Goal: Information Seeking & Learning: Check status

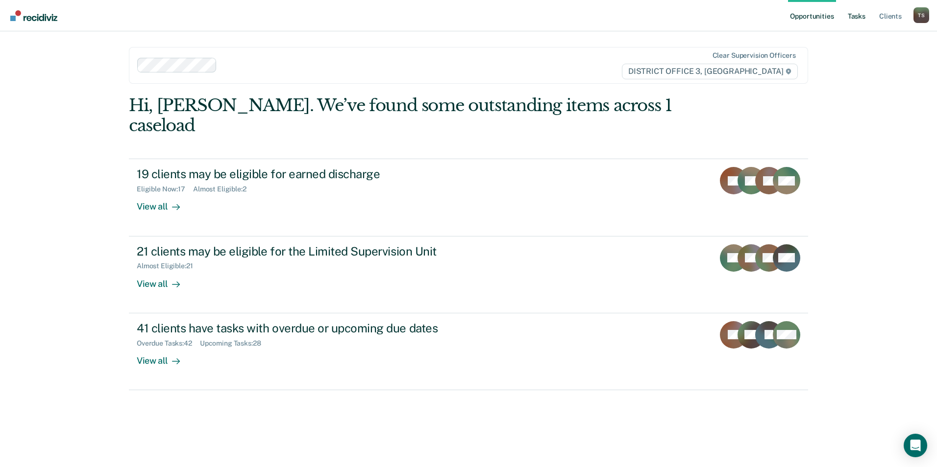
click at [855, 18] on link "Tasks" at bounding box center [857, 15] width 22 height 31
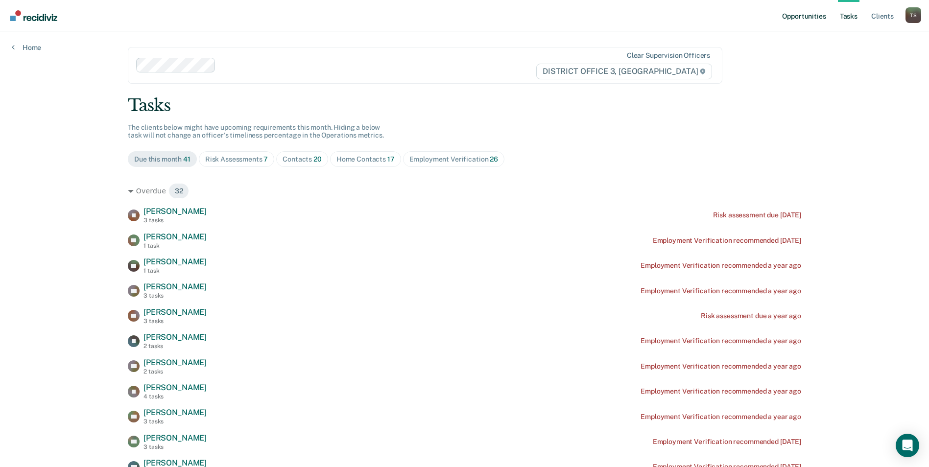
click at [798, 16] on link "Opportunities" at bounding box center [804, 15] width 48 height 31
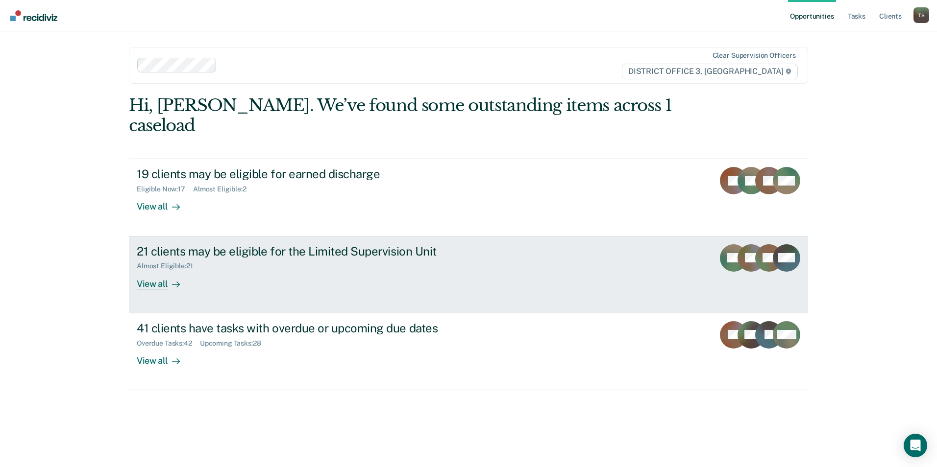
click at [173, 281] on icon at bounding box center [176, 285] width 8 height 8
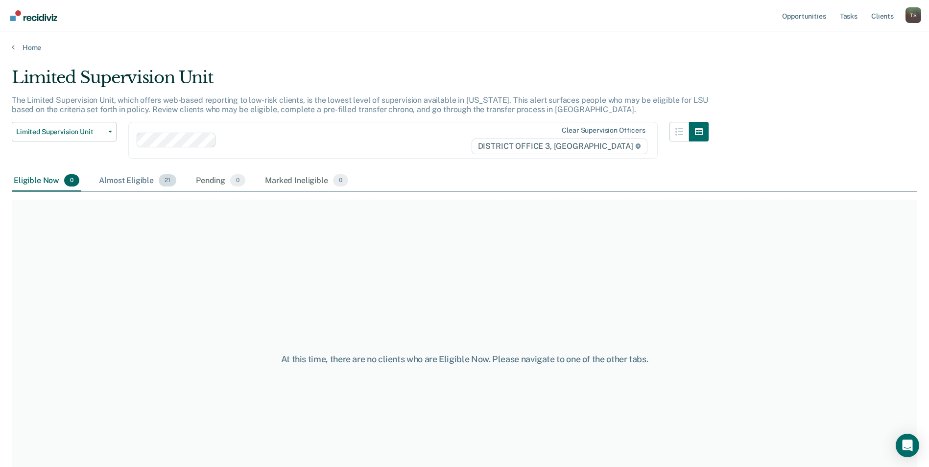
click at [124, 179] on div "Almost Eligible 21" at bounding box center [137, 181] width 81 height 22
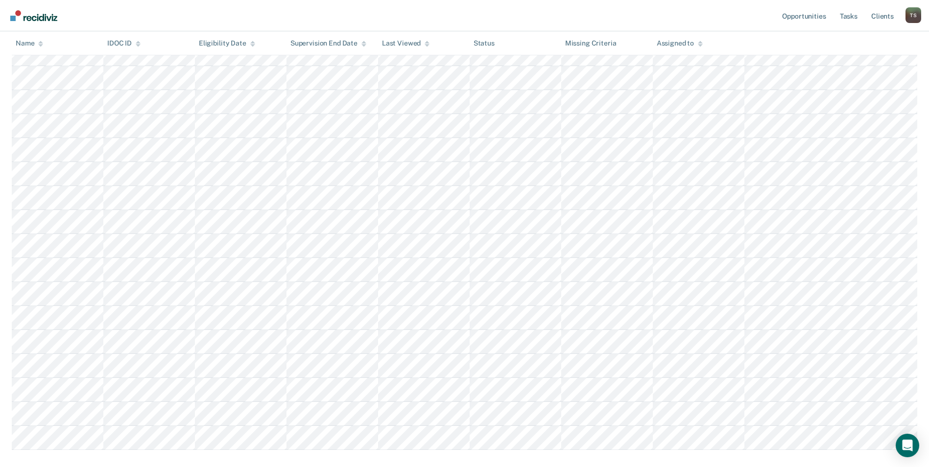
scroll to position [294, 0]
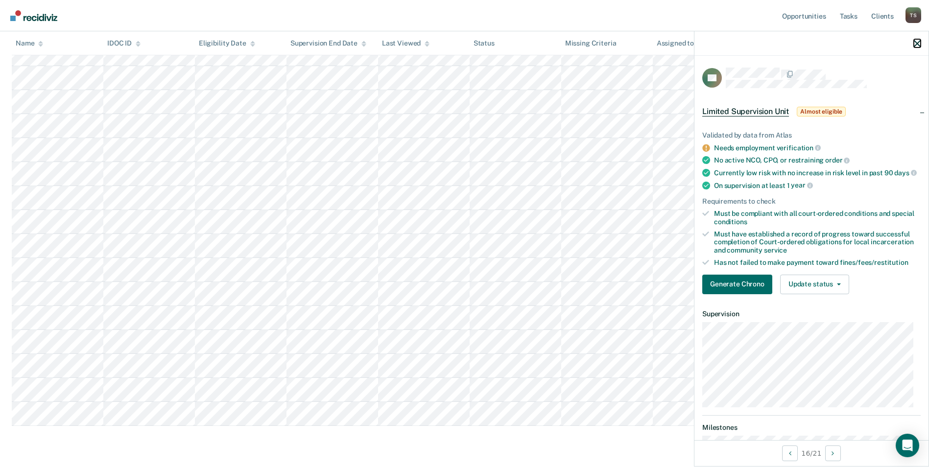
click at [916, 43] on icon "button" at bounding box center [917, 43] width 7 height 7
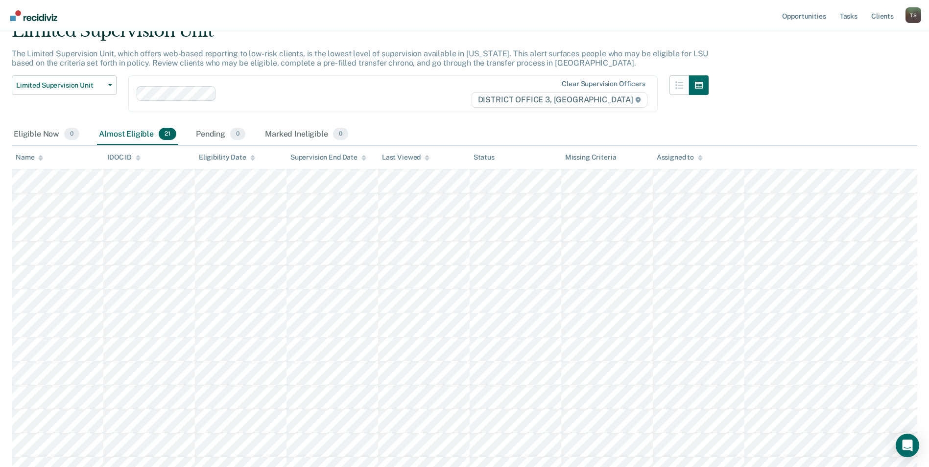
scroll to position [0, 0]
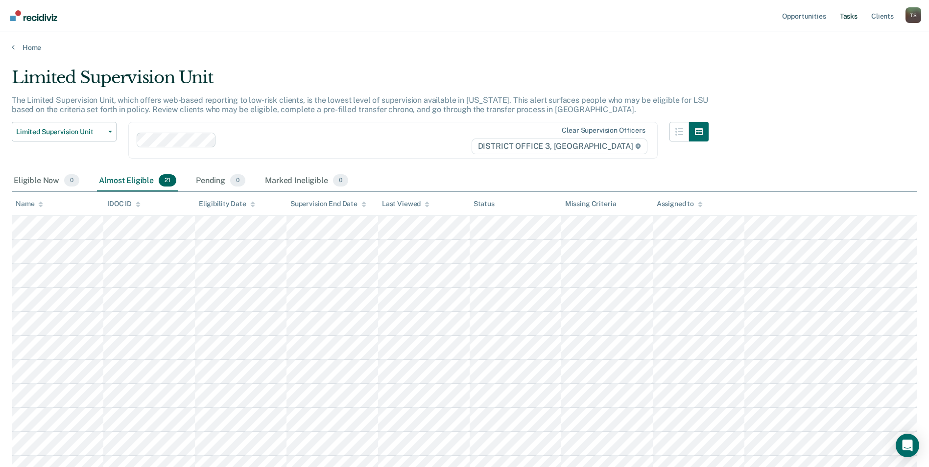
click at [853, 16] on link "Tasks" at bounding box center [849, 15] width 22 height 31
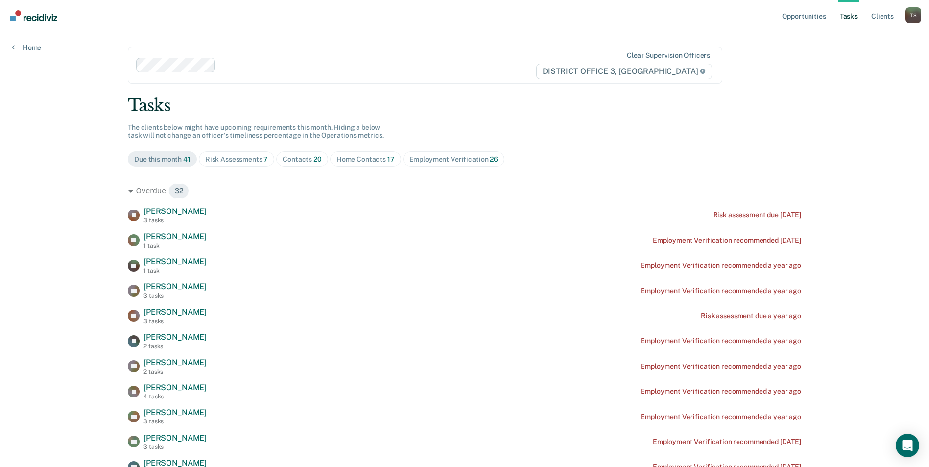
click at [294, 162] on div "Contacts 20" at bounding box center [302, 159] width 39 height 8
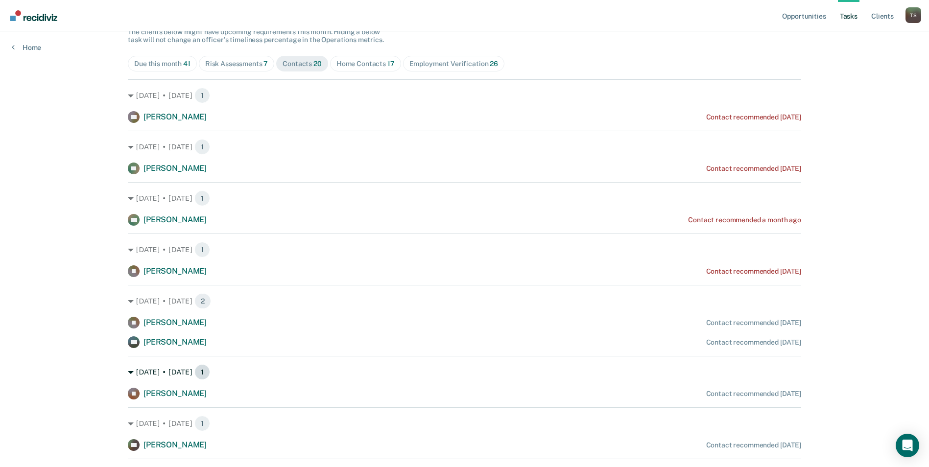
scroll to position [196, 0]
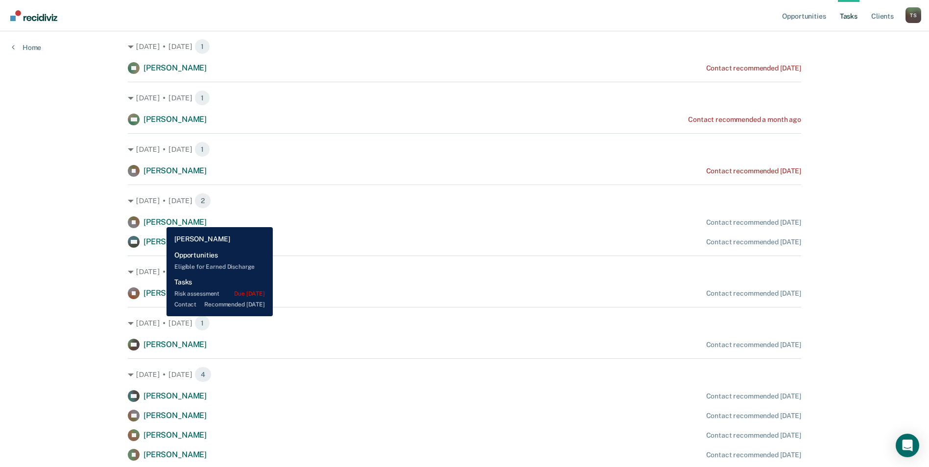
click at [159, 220] on span "[PERSON_NAME]" at bounding box center [175, 222] width 63 height 9
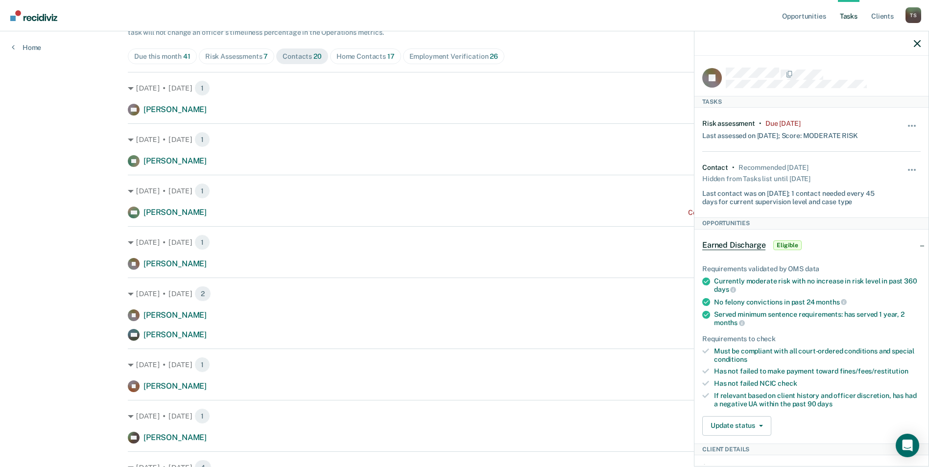
scroll to position [0, 0]
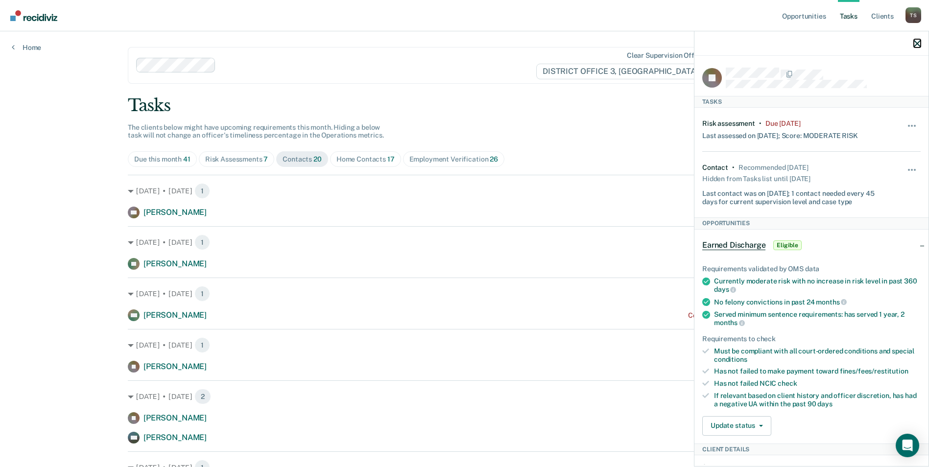
click at [919, 41] on icon "button" at bounding box center [917, 43] width 7 height 7
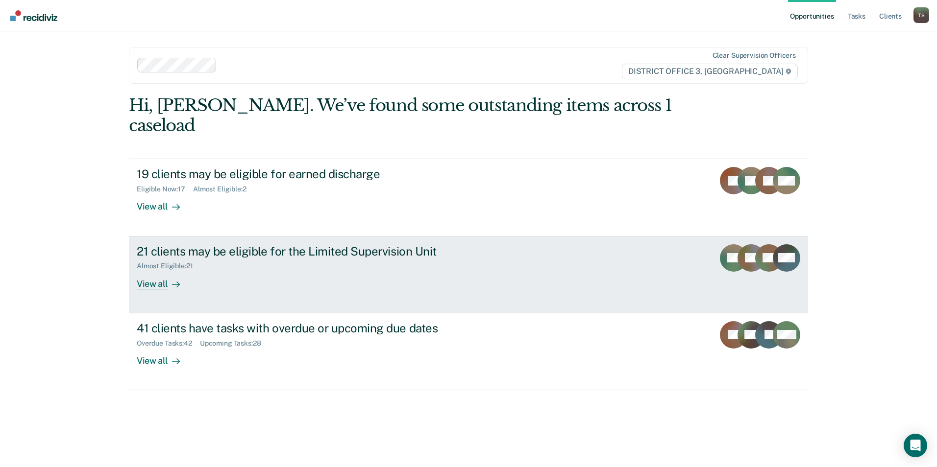
click at [162, 270] on div "View all" at bounding box center [164, 279] width 55 height 19
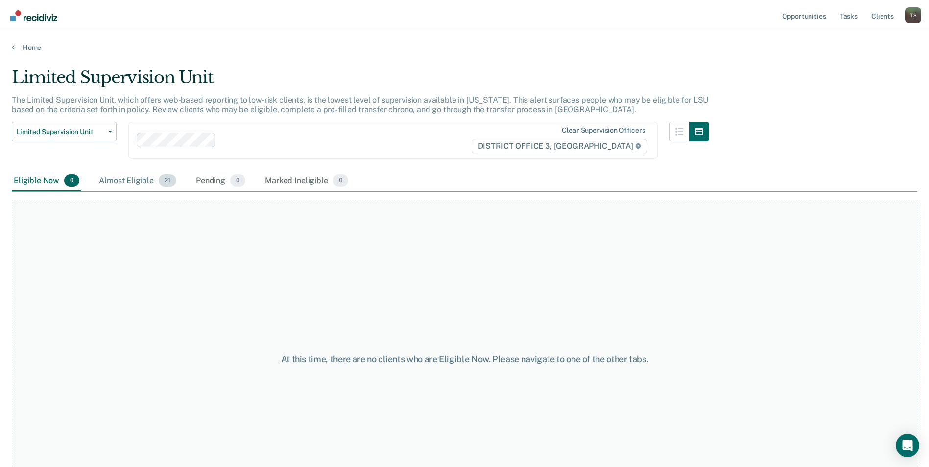
click at [122, 183] on div "Almost Eligible 21" at bounding box center [137, 181] width 81 height 22
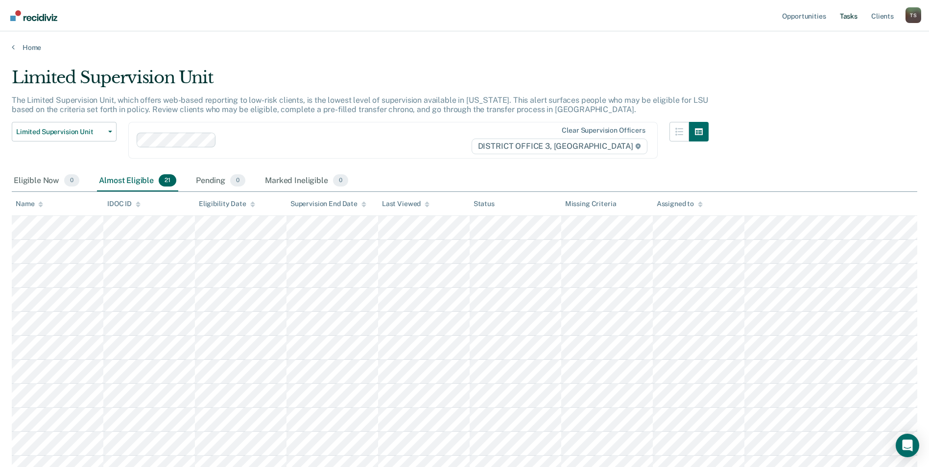
click at [844, 17] on link "Tasks" at bounding box center [849, 15] width 22 height 31
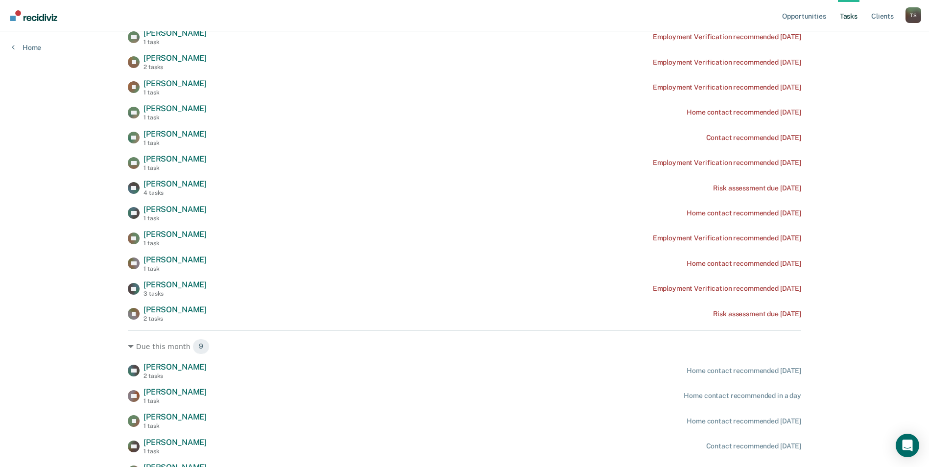
scroll to position [686, 0]
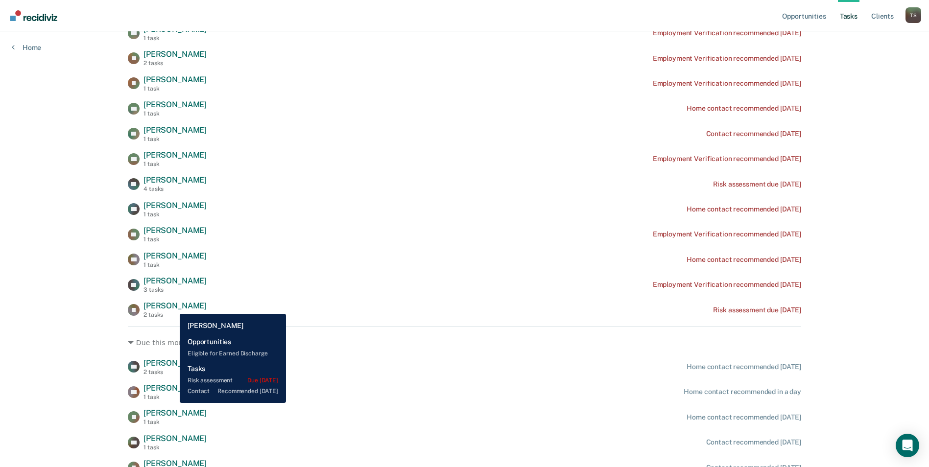
click at [172, 307] on span "[PERSON_NAME]" at bounding box center [175, 305] width 63 height 9
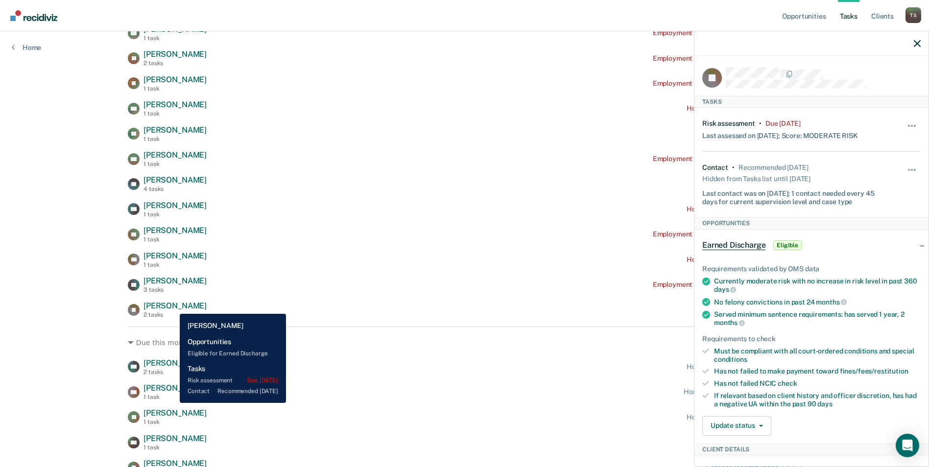
click at [172, 307] on span "[PERSON_NAME]" at bounding box center [175, 305] width 63 height 9
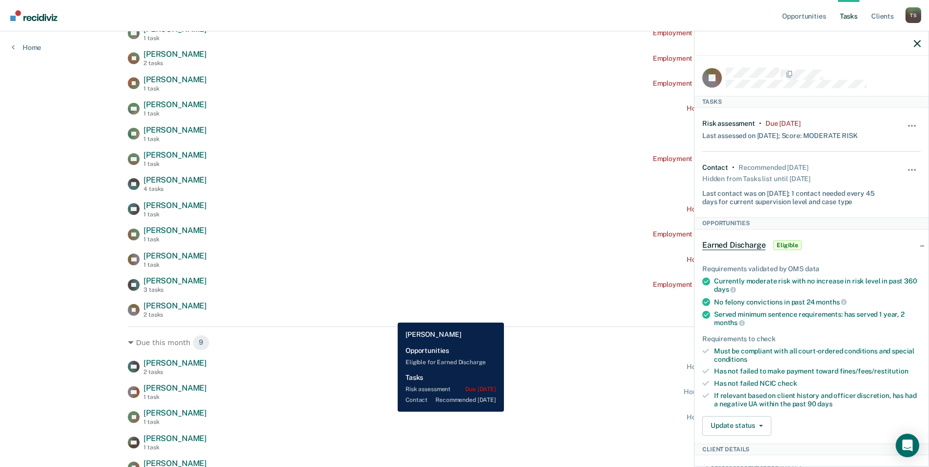
click at [390, 315] on div "JB [PERSON_NAME] 2 tasks Risk assessment due [DATE]" at bounding box center [465, 309] width 674 height 17
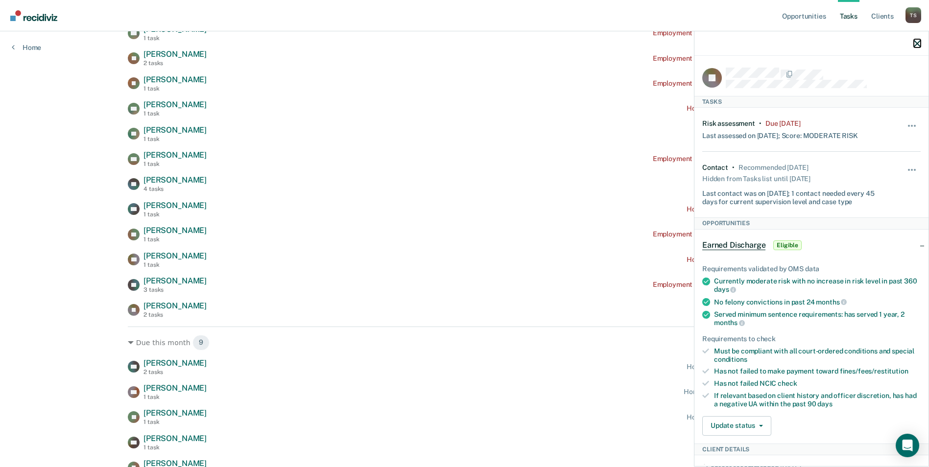
click at [919, 47] on icon "button" at bounding box center [917, 43] width 7 height 7
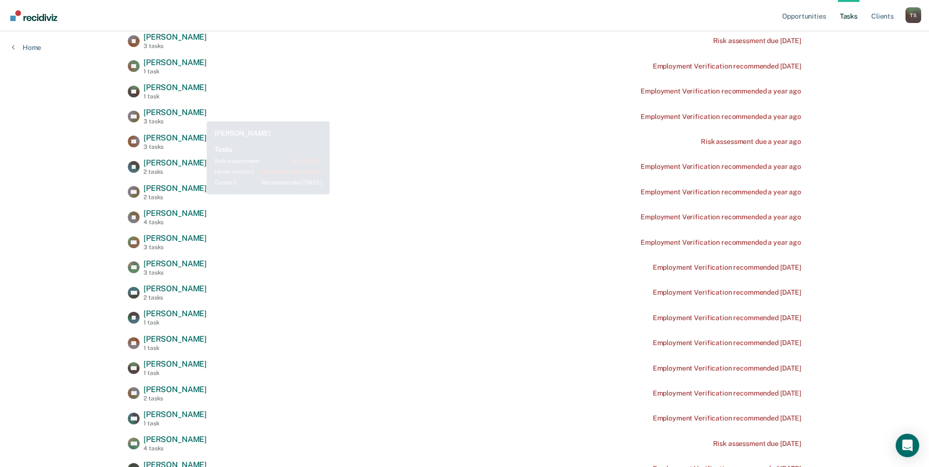
scroll to position [0, 0]
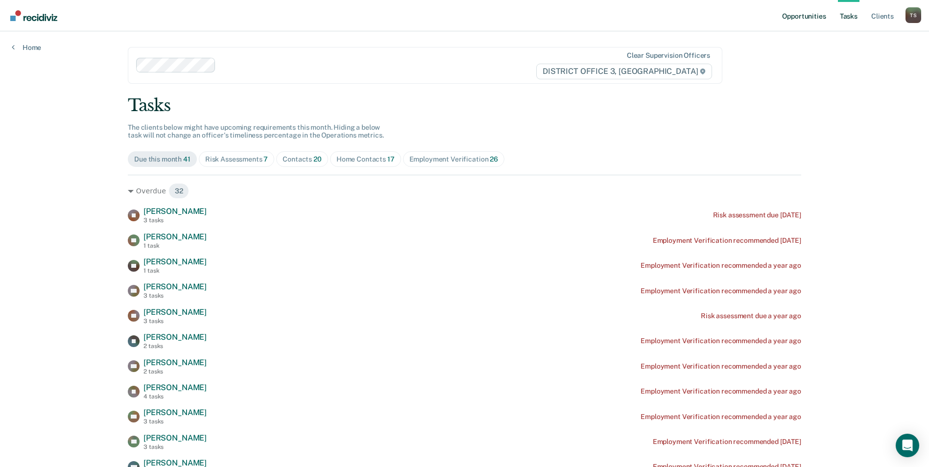
click at [808, 15] on link "Opportunities" at bounding box center [804, 15] width 48 height 31
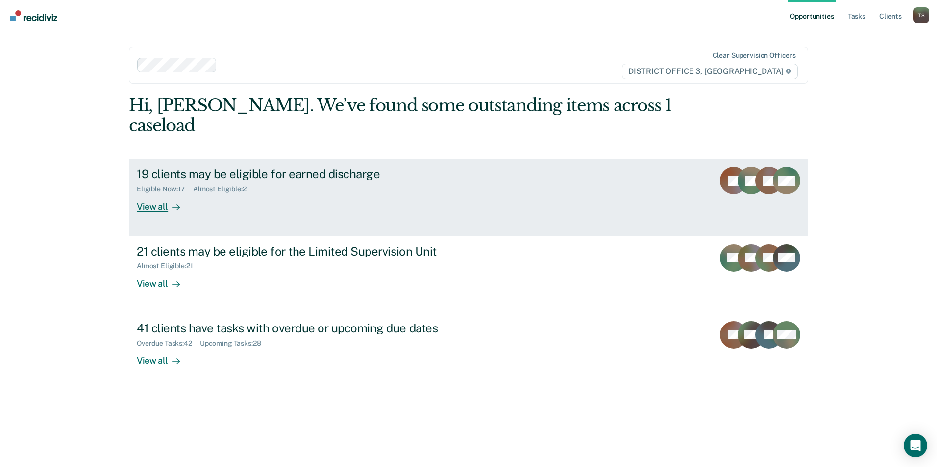
click at [151, 194] on div "View all" at bounding box center [164, 203] width 55 height 19
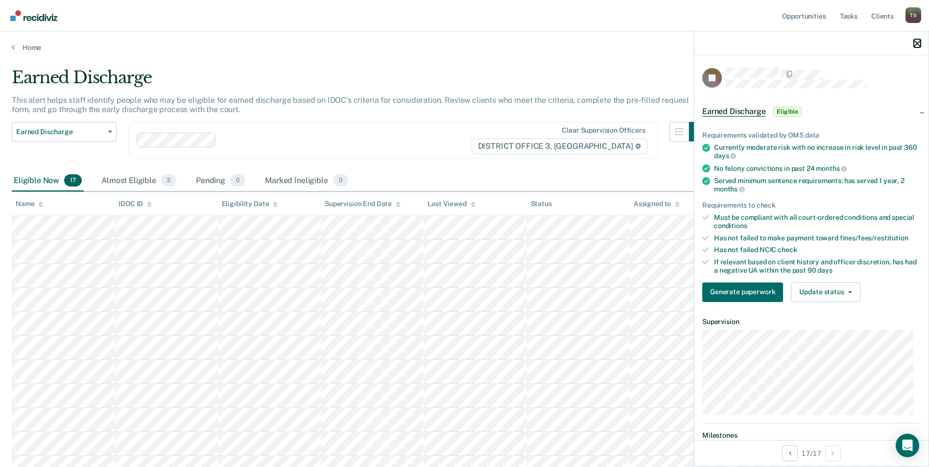
click at [917, 43] on icon "button" at bounding box center [917, 43] width 7 height 7
